Goal: Information Seeking & Learning: Learn about a topic

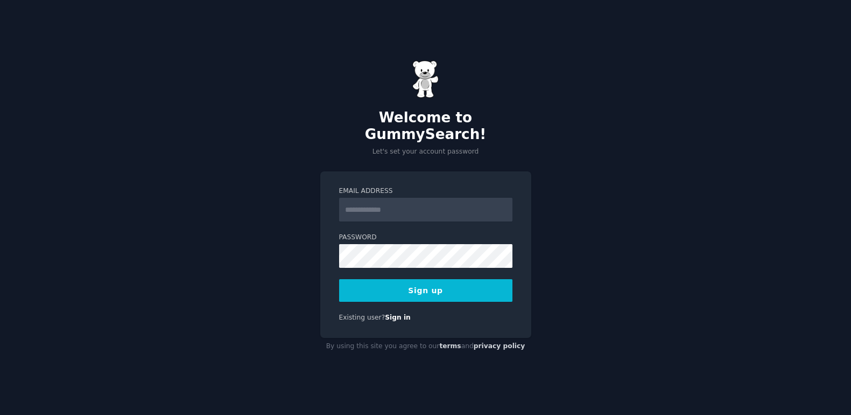
click at [360, 198] on input "Email Address" at bounding box center [425, 210] width 173 height 24
type input "**********"
click at [423, 282] on button "Sign up" at bounding box center [425, 290] width 173 height 23
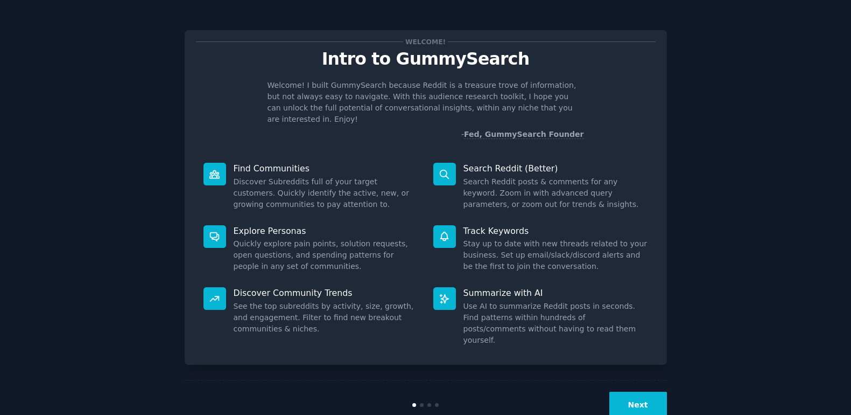
click at [746, 322] on div "Welcome! Intro to GummySearch Welcome! I built GummySearch because Reddit is a …" at bounding box center [425, 222] width 821 height 414
click at [640, 391] on button "Next" at bounding box center [638, 404] width 58 height 26
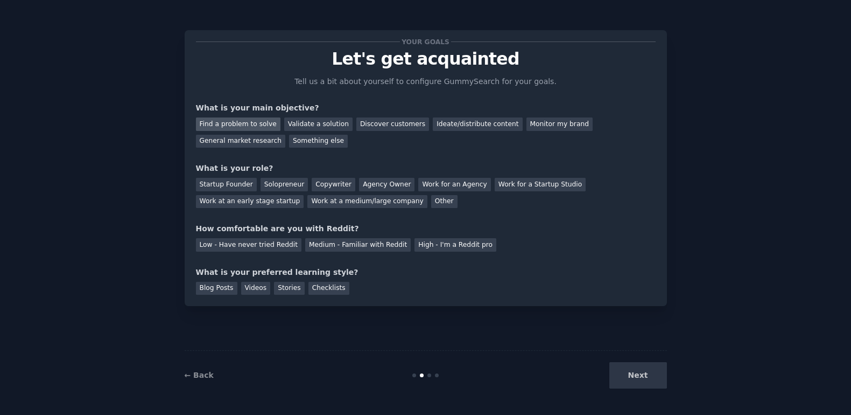
click at [242, 123] on div "Find a problem to solve" at bounding box center [238, 123] width 85 height 13
click at [392, 125] on div "Discover customers" at bounding box center [392, 123] width 73 height 13
click at [243, 122] on div "Find a problem to solve" at bounding box center [238, 123] width 85 height 13
click at [283, 186] on div "Solopreneur" at bounding box center [284, 184] width 47 height 13
click at [340, 243] on div "Medium - Familiar with Reddit" at bounding box center [358, 244] width 106 height 13
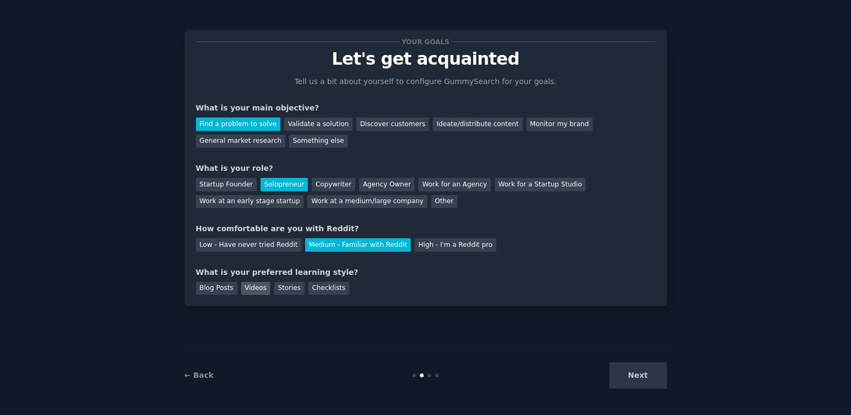
click at [254, 285] on div "Videos" at bounding box center [256, 288] width 30 height 13
click at [325, 285] on div "Checklists" at bounding box center [328, 288] width 41 height 13
click at [259, 290] on div "Videos" at bounding box center [256, 288] width 30 height 13
click at [642, 375] on button "Next" at bounding box center [638, 375] width 58 height 26
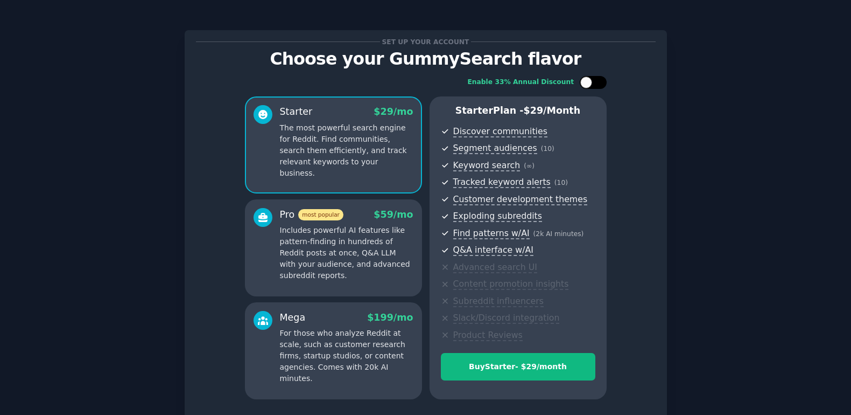
click at [596, 81] on div at bounding box center [598, 82] width 5 height 5
click at [584, 82] on icon at bounding box center [587, 83] width 6 height 6
checkbox input "false"
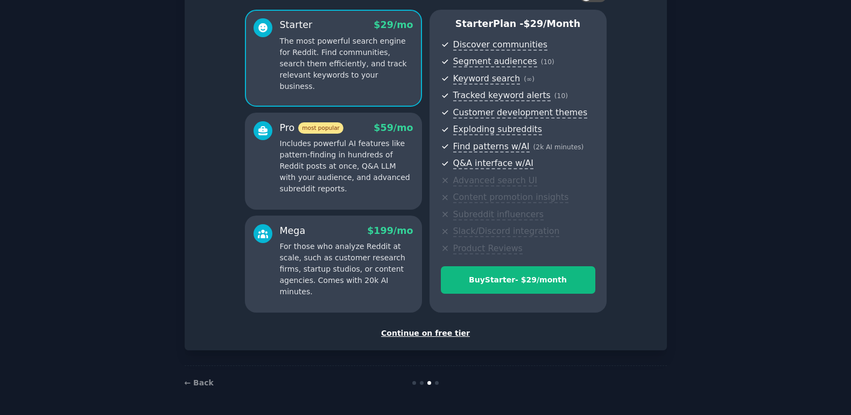
click at [411, 332] on div "Continue on free tier" at bounding box center [426, 332] width 460 height 11
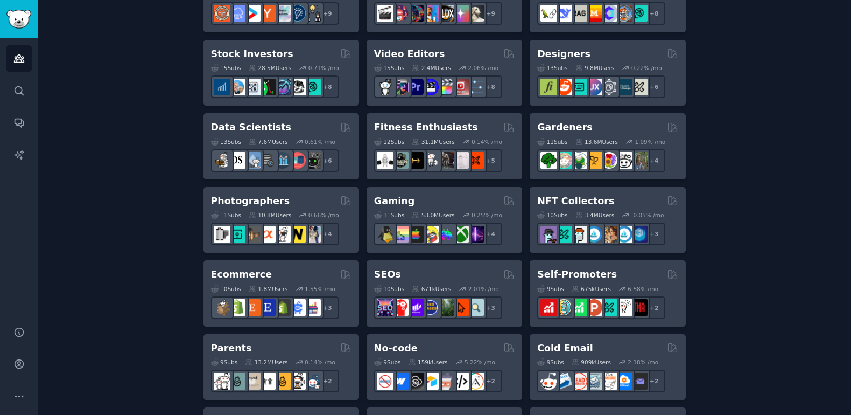
scroll to position [385, 0]
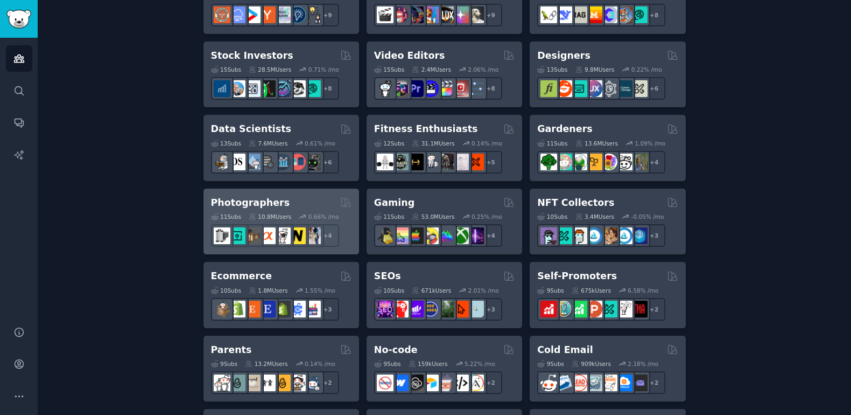
click at [265, 208] on h2 "Photographers" at bounding box center [250, 202] width 79 height 13
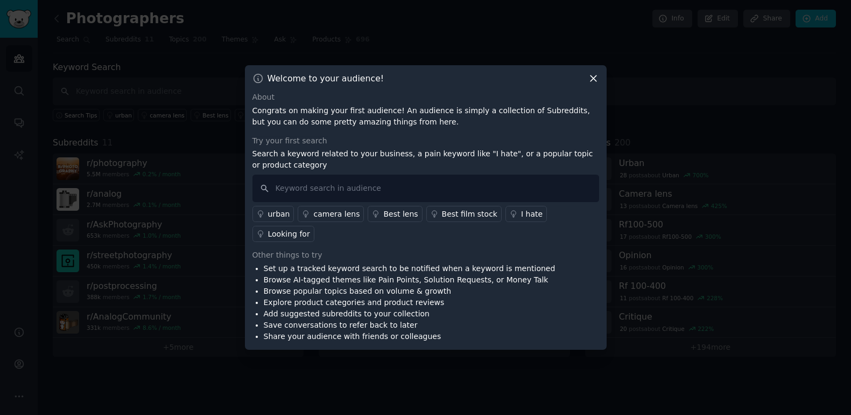
click at [390, 220] on div "Best lens" at bounding box center [400, 213] width 34 height 11
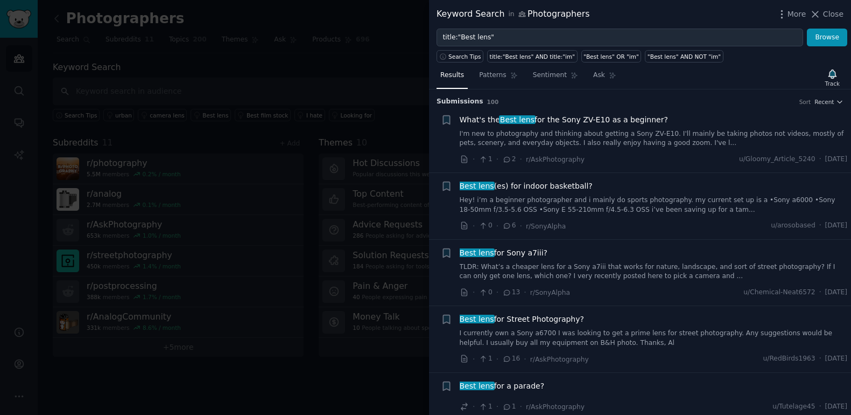
click at [331, 69] on div at bounding box center [425, 207] width 851 height 415
